Goal: Find specific page/section: Find specific page/section

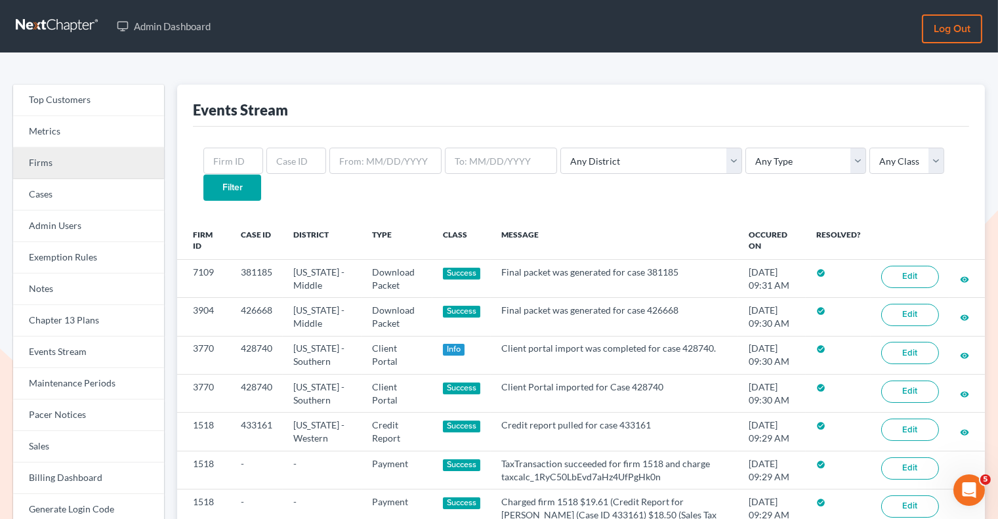
click at [156, 165] on link "Firms" at bounding box center [88, 163] width 151 height 31
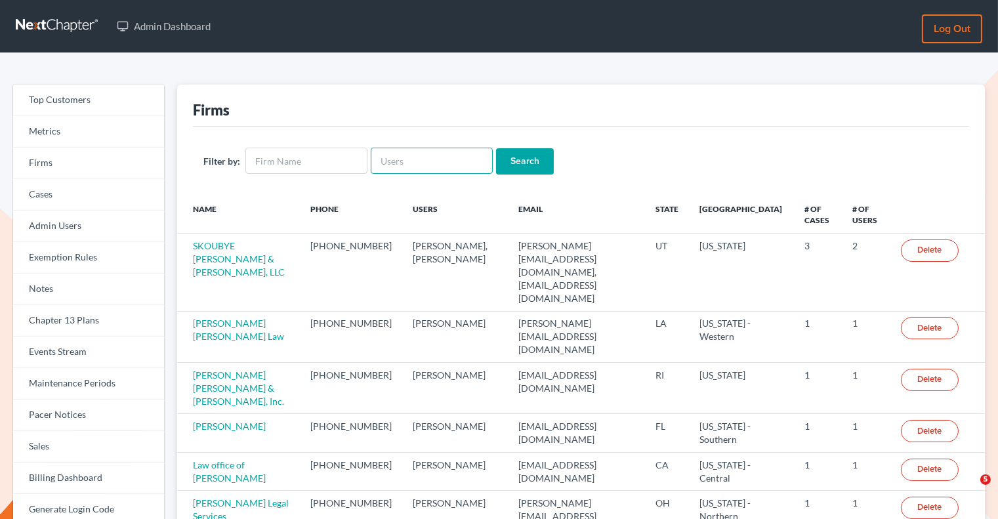
click at [449, 159] on input "text" at bounding box center [432, 161] width 122 height 26
paste input "[EMAIL_ADDRESS][DOMAIN_NAME]"
type input "[EMAIL_ADDRESS][DOMAIN_NAME]"
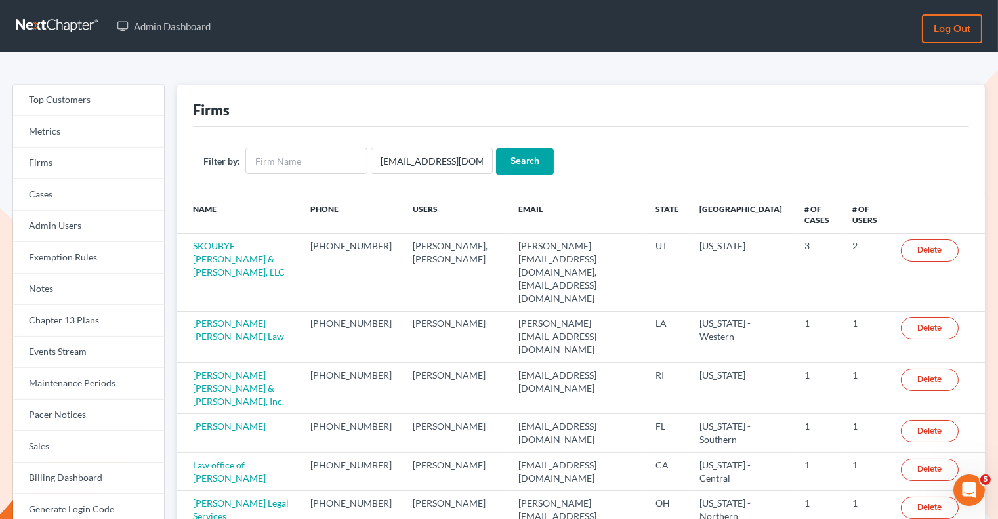
click at [535, 155] on input "Search" at bounding box center [525, 161] width 58 height 26
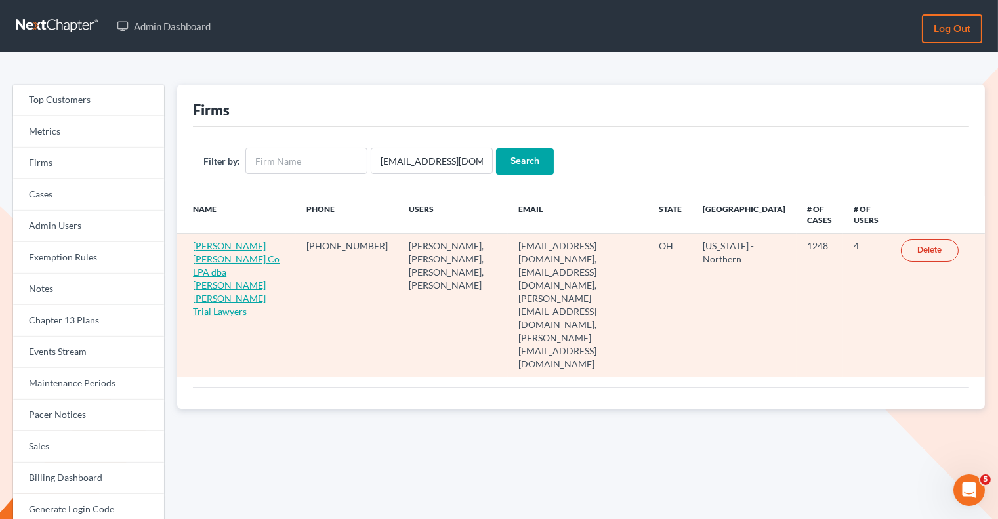
click at [241, 258] on link "Wisehart Wright Co LPA dba Wisehart Wright Trial Lawyers" at bounding box center [236, 278] width 87 height 77
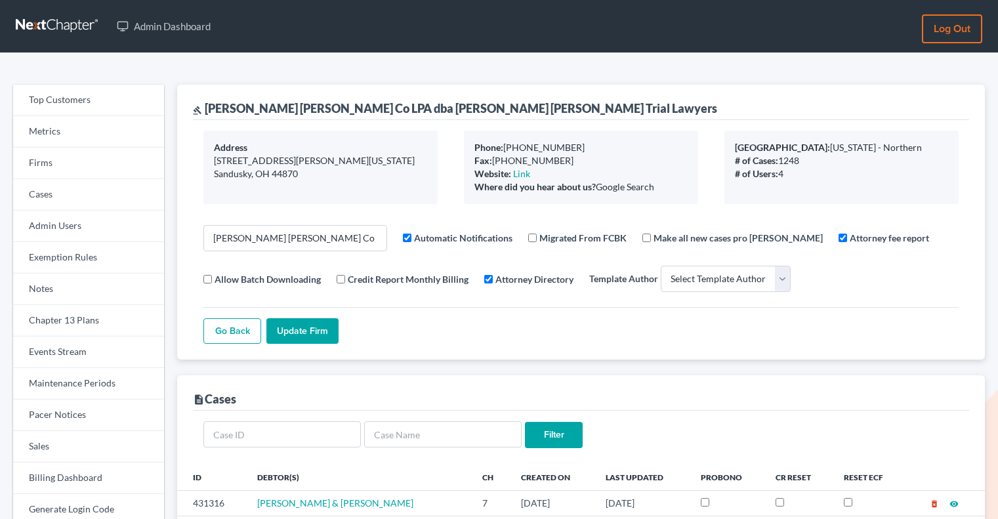
select select
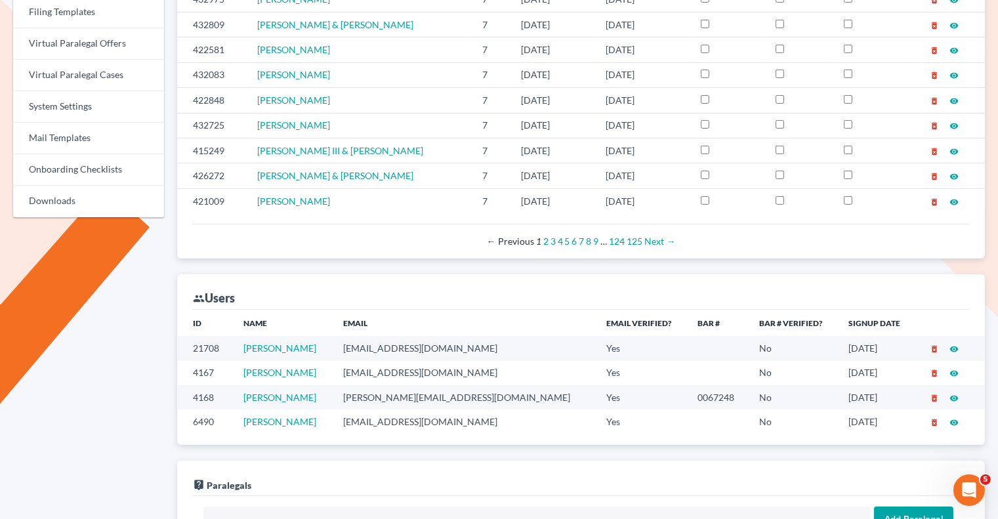
scroll to position [537, 0]
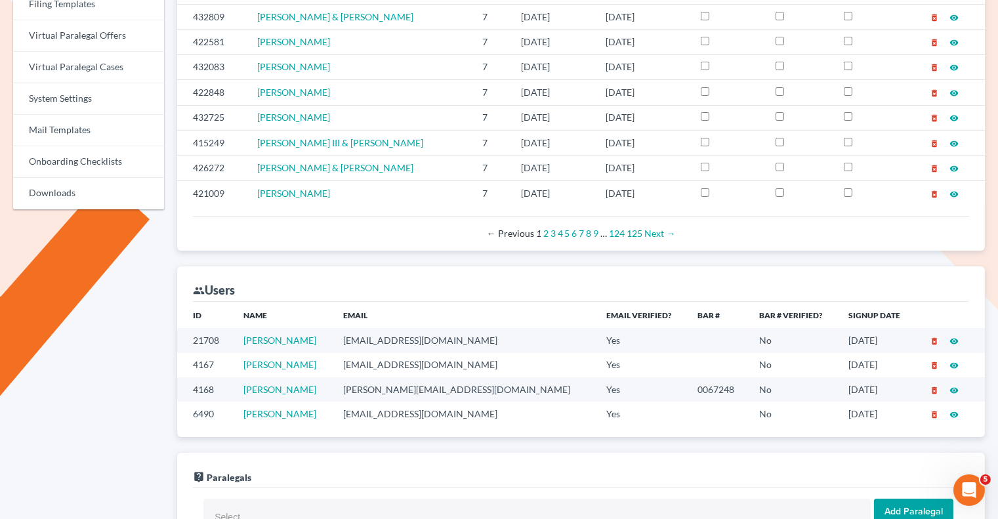
drag, startPoint x: 336, startPoint y: 384, endPoint x: 249, endPoint y: 381, distance: 87.3
click at [249, 381] on td "Adrienne Hines" at bounding box center [283, 389] width 100 height 24
copy link "Adrienne Hines"
click at [955, 386] on icon "visibility" at bounding box center [953, 390] width 9 height 9
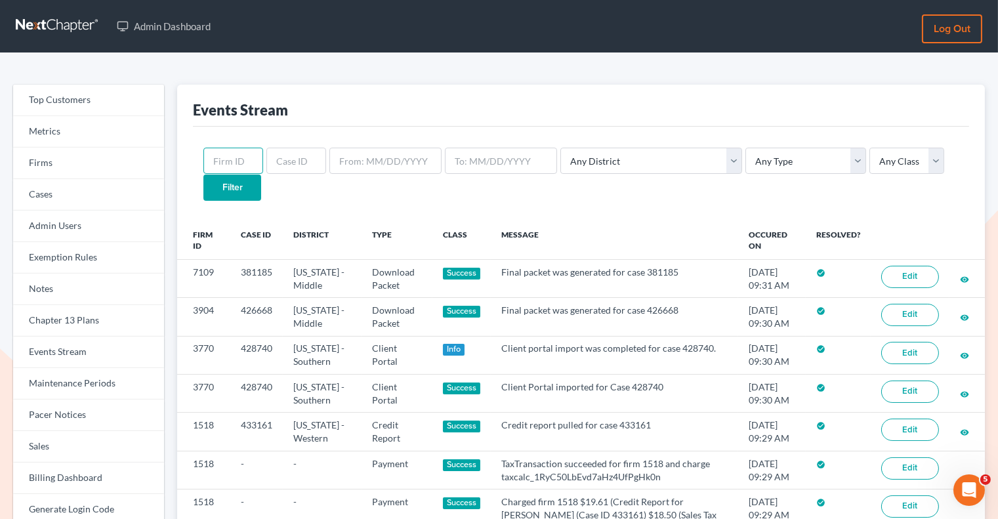
click at [218, 168] on input "text" at bounding box center [233, 161] width 60 height 26
paste input "2895"
type input "2895"
click at [261, 174] on input "Filter" at bounding box center [232, 187] width 58 height 26
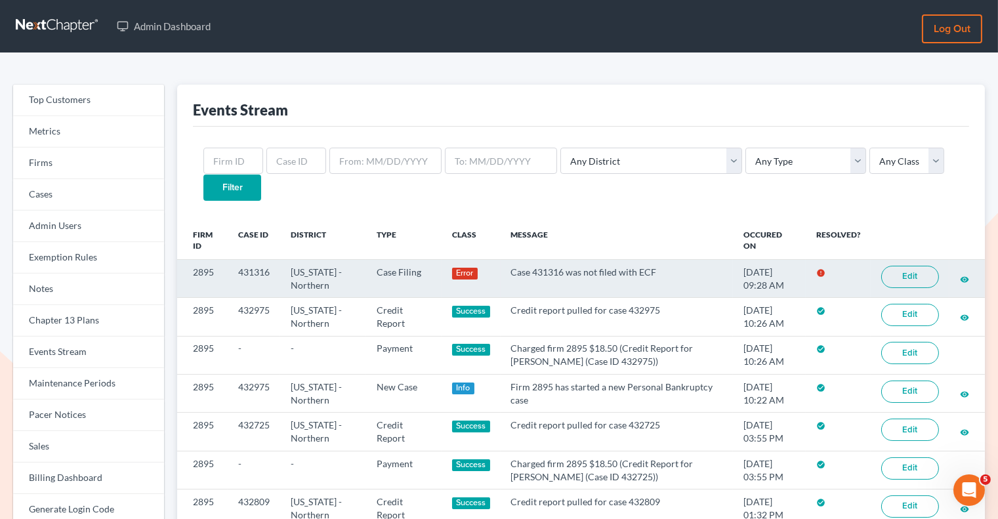
click at [909, 266] on link "Edit" at bounding box center [910, 277] width 58 height 22
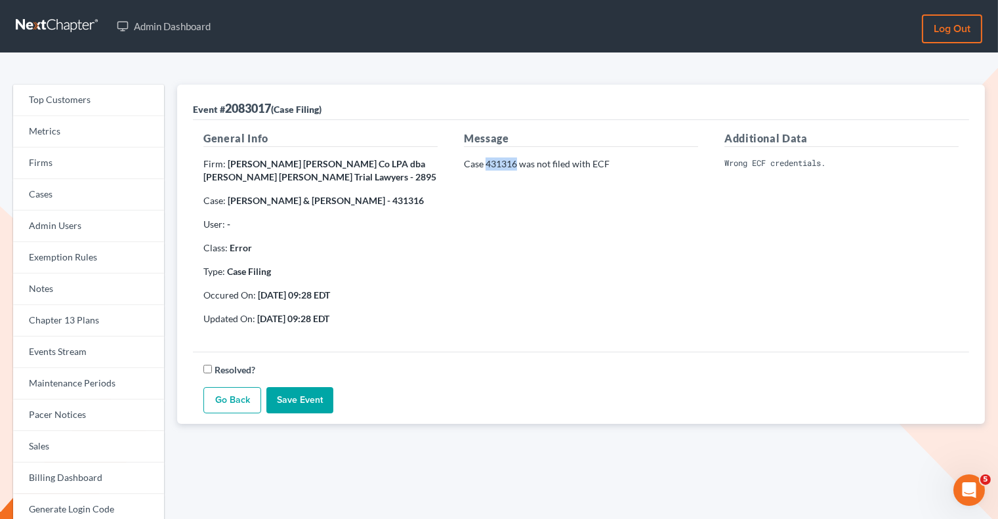
drag, startPoint x: 516, startPoint y: 162, endPoint x: 486, endPoint y: 163, distance: 30.2
click at [486, 163] on p "Case 431316 was not filed with ECF" at bounding box center [581, 163] width 234 height 13
copy p "431316"
click at [82, 155] on link "Firms" at bounding box center [88, 163] width 151 height 31
